Goal: Navigation & Orientation: Find specific page/section

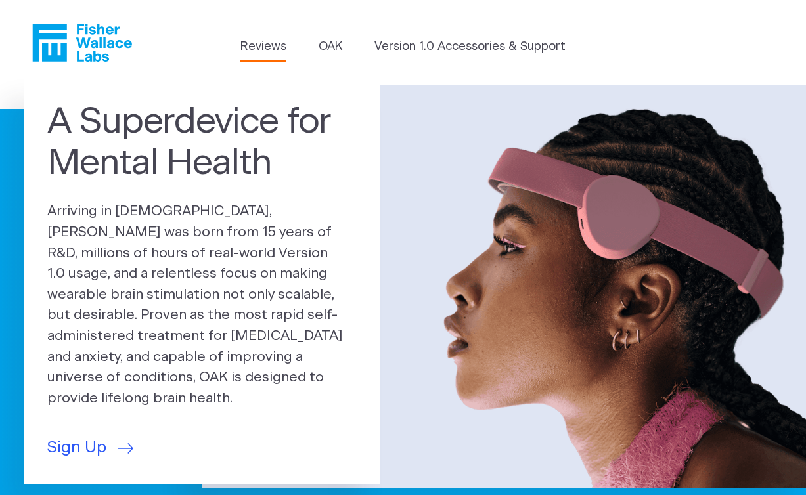
click at [267, 41] on link "Reviews" at bounding box center [264, 47] width 46 height 18
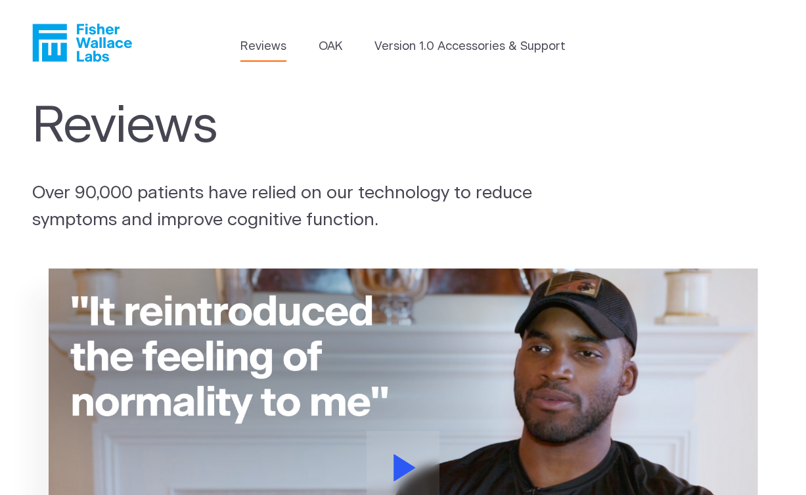
click at [345, 42] on ul "Reviews [GEOGRAPHIC_DATA] Version 1.0 Accessories & Support" at bounding box center [403, 50] width 325 height 24
click at [335, 45] on link "OAK" at bounding box center [331, 47] width 24 height 18
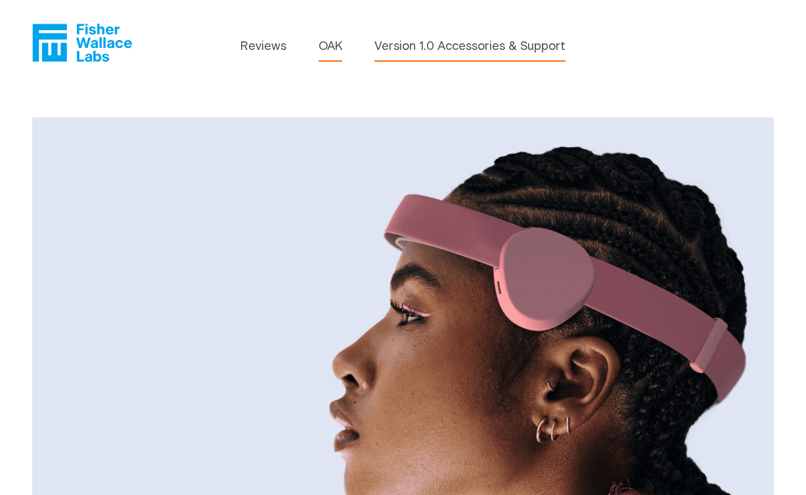
click at [452, 44] on link "Version 1.0 Accessories & Support" at bounding box center [470, 47] width 191 height 18
